Goal: Task Accomplishment & Management: Complete application form

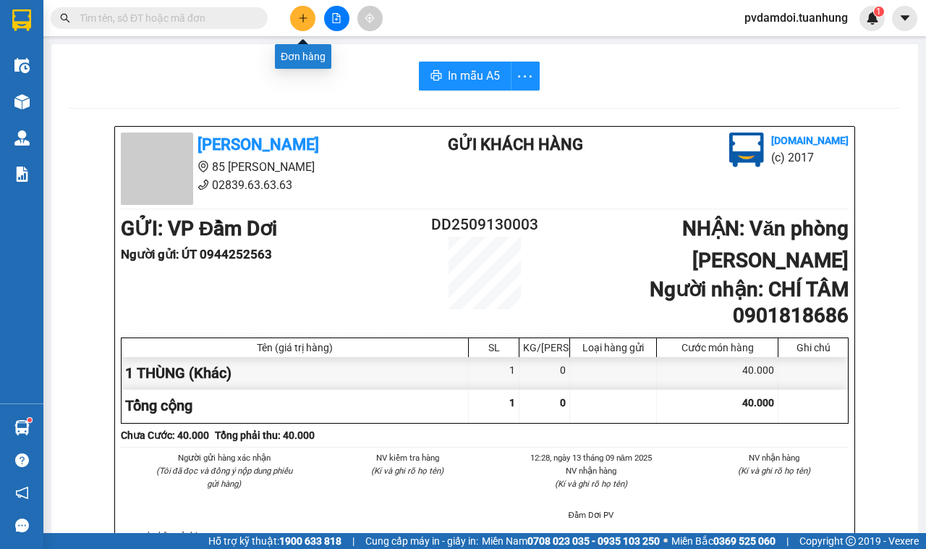
click at [297, 8] on button at bounding box center [302, 18] width 25 height 25
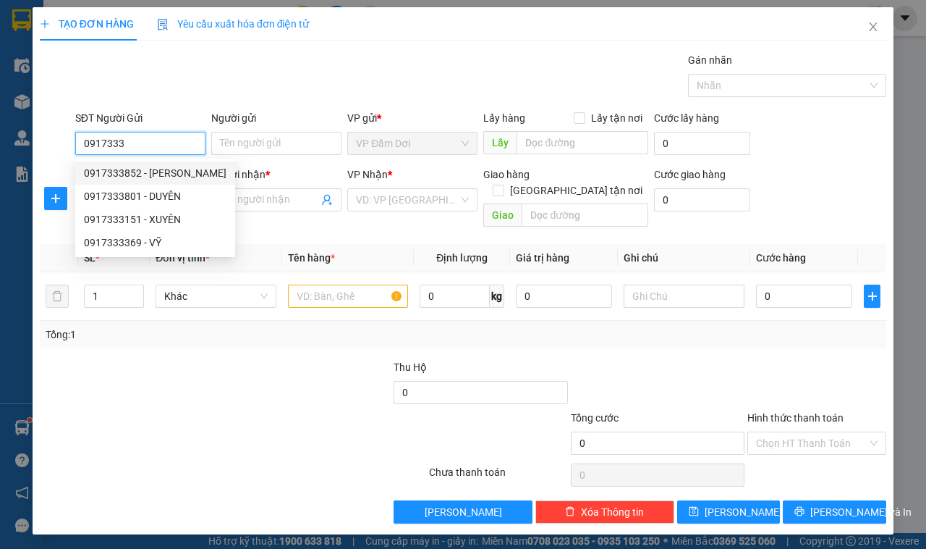
click at [124, 179] on div "0917333852 - [PERSON_NAME]" at bounding box center [155, 173] width 143 height 16
type input "0917333852"
type input "[PERSON_NAME]"
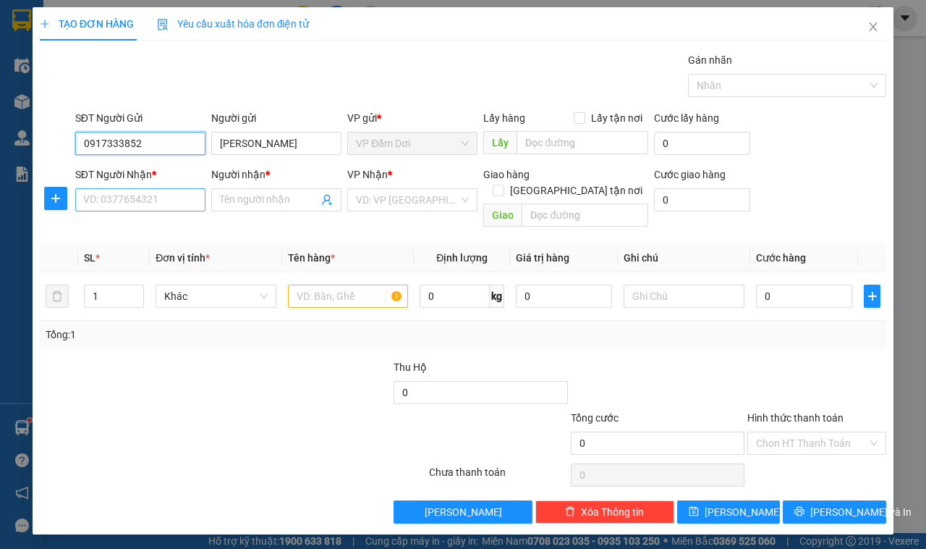
type input "0917333852"
click at [123, 201] on input "SĐT Người Nhận *" at bounding box center [140, 199] width 130 height 23
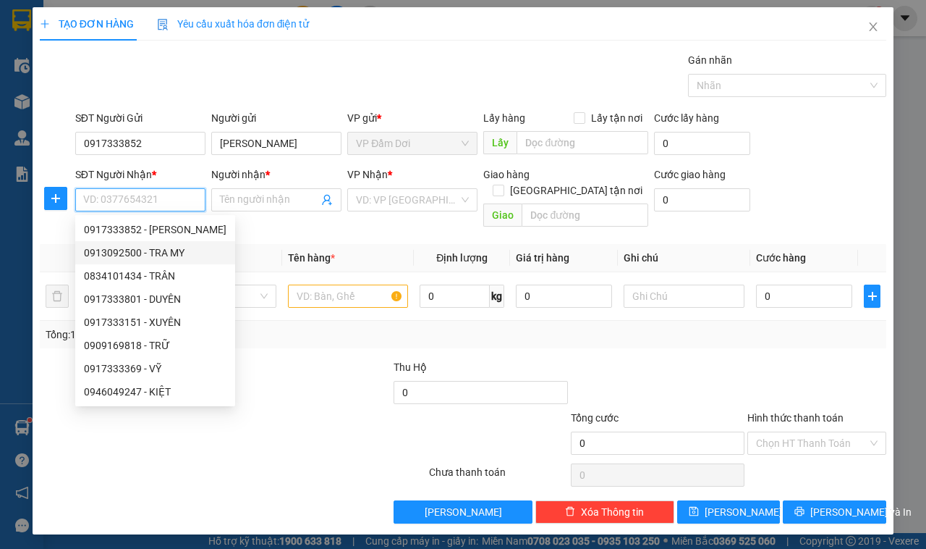
click at [136, 250] on div "0913092500 - TRA MY" at bounding box center [155, 253] width 143 height 16
type input "0913092500"
type input "TRA MY"
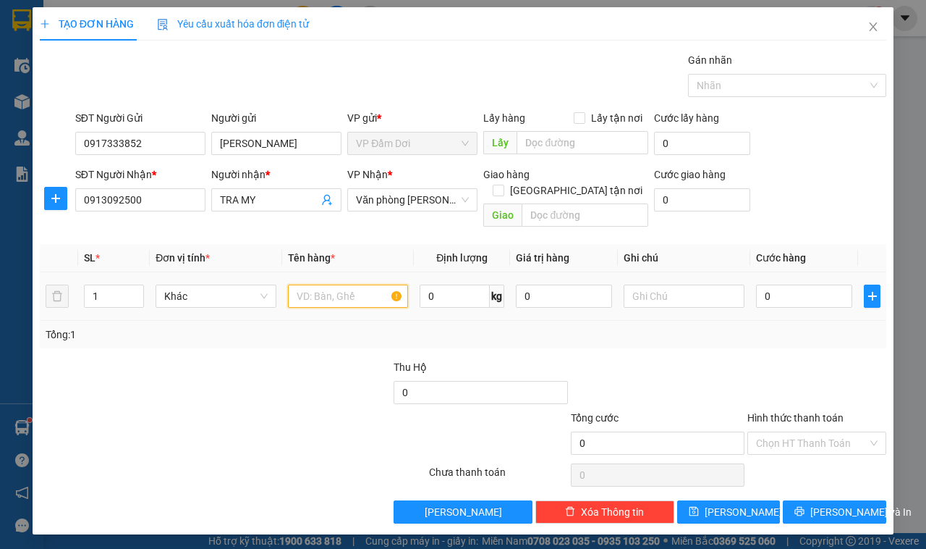
click at [313, 284] on input "text" at bounding box center [348, 295] width 121 height 23
type input "1 THÙNG"
click at [786, 288] on input "0" at bounding box center [804, 295] width 96 height 23
type input "004"
type input "4"
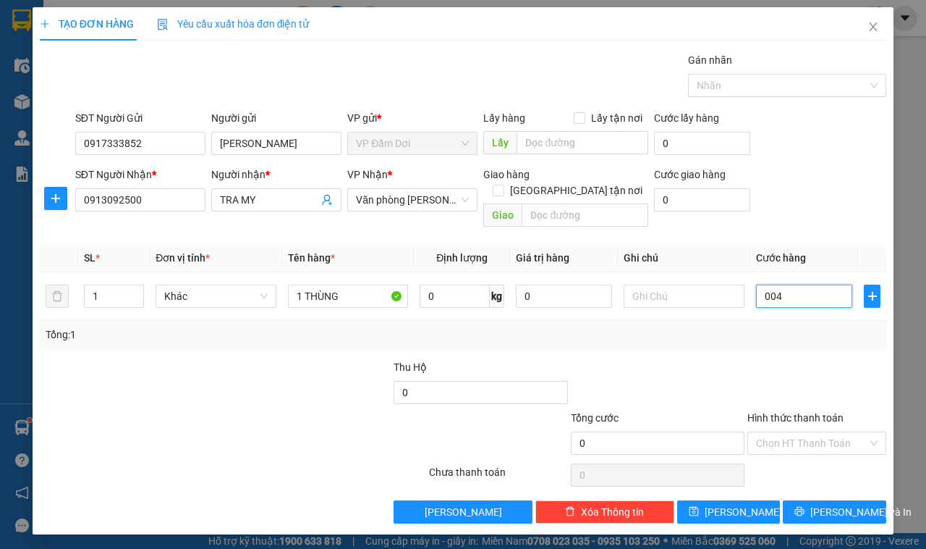
type input "4"
type input "0.040"
type input "40"
click at [708, 326] on div "Tổng: 1" at bounding box center [463, 334] width 835 height 16
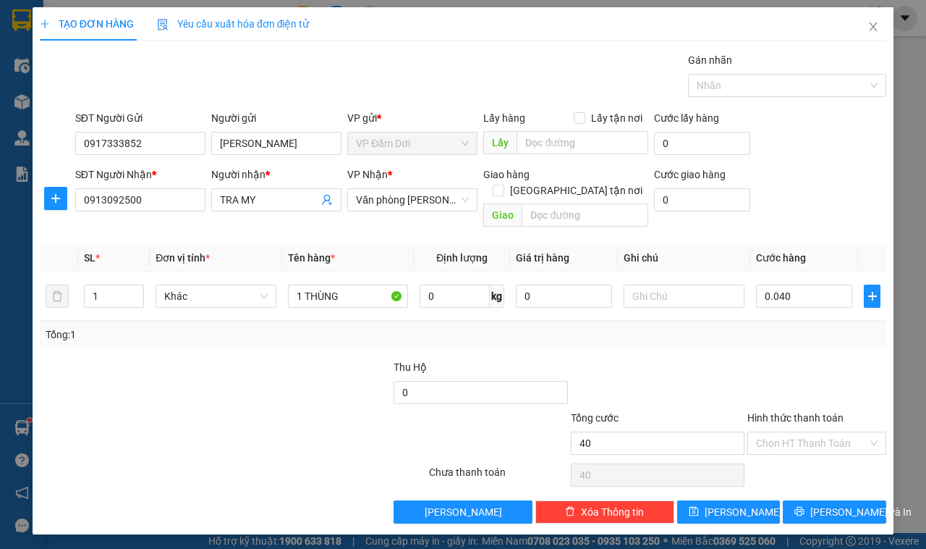
type input "40.000"
click at [794, 432] on input "Hình thức thanh toán" at bounding box center [811, 443] width 111 height 22
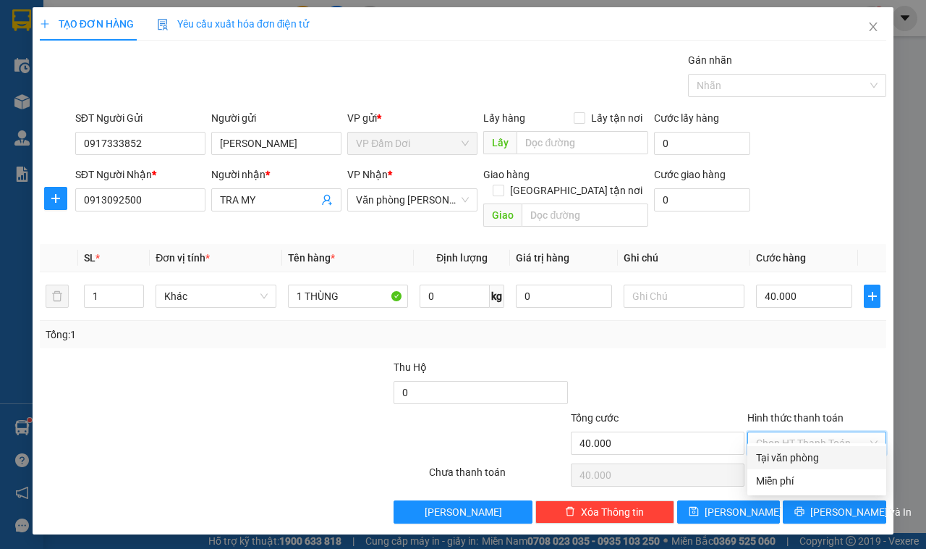
click at [789, 452] on div "Tại văn phòng" at bounding box center [817, 457] width 122 height 16
type input "0"
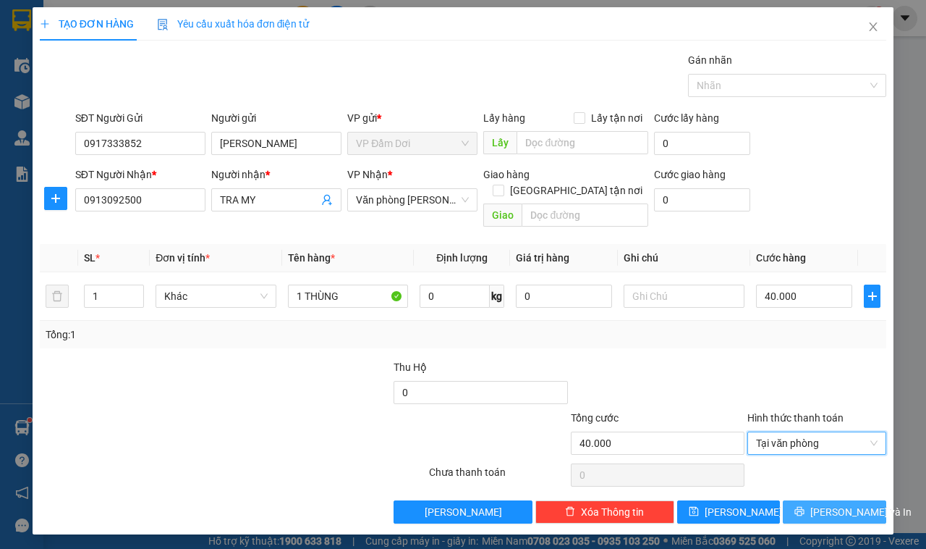
click at [820, 500] on button "[PERSON_NAME] và In" at bounding box center [834, 511] width 103 height 23
